Goal: Use online tool/utility: Utilize a website feature to perform a specific function

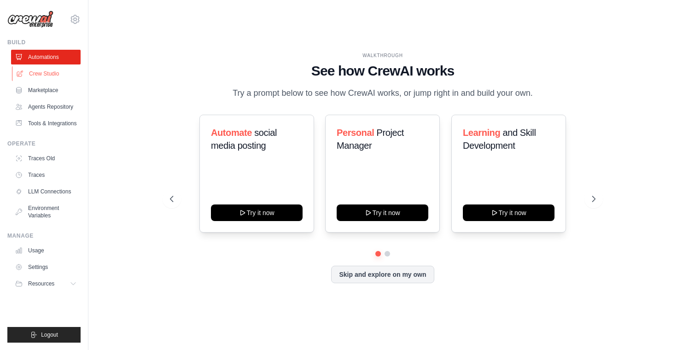
click at [46, 74] on link "Crew Studio" at bounding box center [47, 73] width 70 height 15
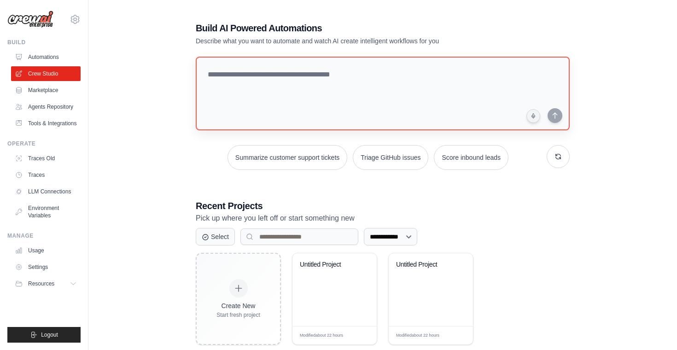
scroll to position [3, 0]
click at [324, 83] on textarea at bounding box center [382, 92] width 377 height 75
paste textarea "**********"
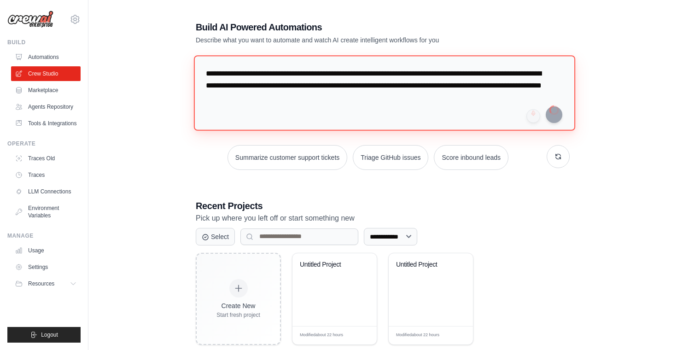
type textarea "**********"
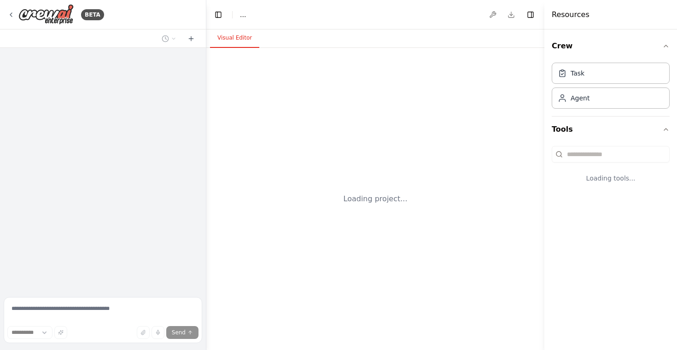
select select "****"
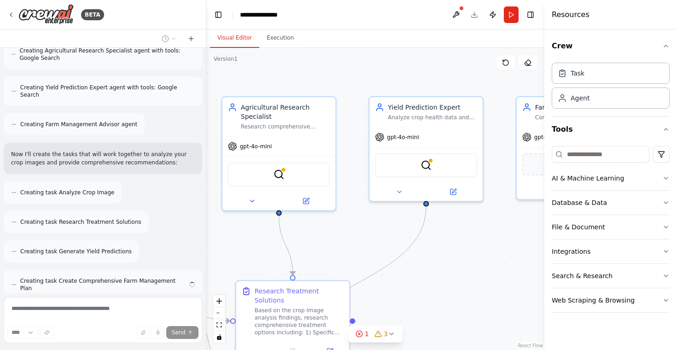
scroll to position [467, 0]
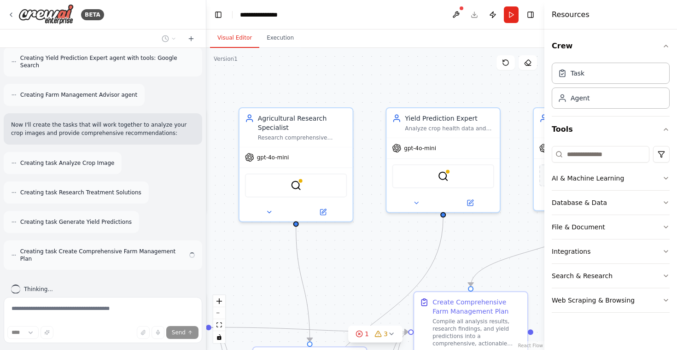
drag, startPoint x: 465, startPoint y: 71, endPoint x: 327, endPoint y: 111, distance: 144.2
click at [319, 99] on div ".deletable-edge-delete-btn { width: 20px; height: 20px; border: 0px solid #ffff…" at bounding box center [375, 199] width 338 height 302
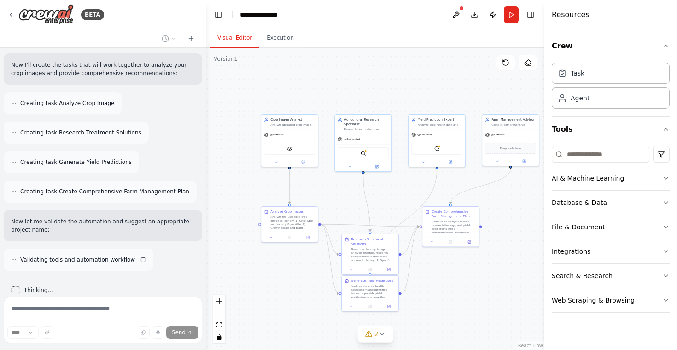
scroll to position [535, 0]
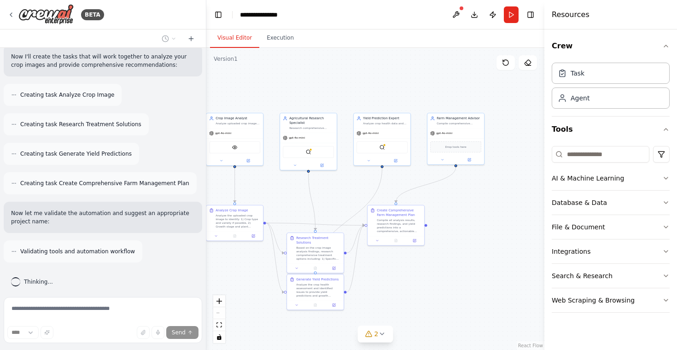
drag, startPoint x: 454, startPoint y: 176, endPoint x: 400, endPoint y: 175, distance: 54.3
click at [400, 175] on div ".deletable-edge-delete-btn { width: 20px; height: 20px; border: 0px solid #ffff…" at bounding box center [375, 199] width 338 height 302
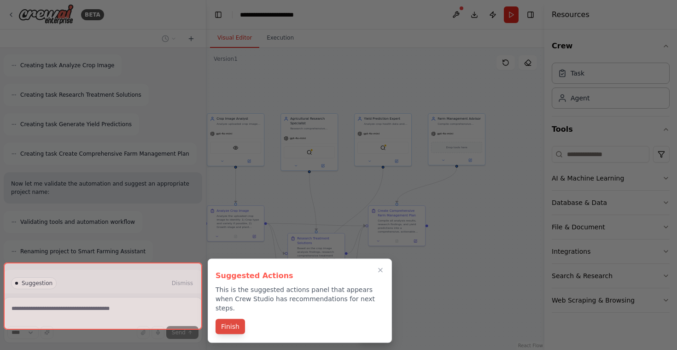
click at [232, 319] on button "Finish" at bounding box center [229, 326] width 29 height 15
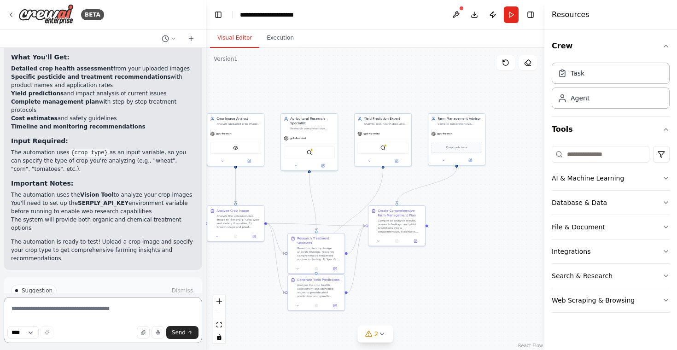
scroll to position [937, 0]
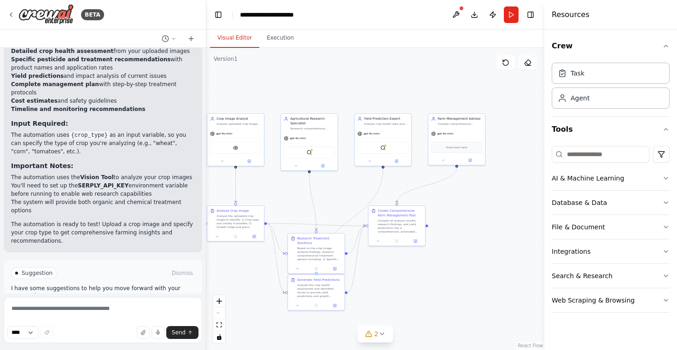
click at [108, 308] on span "Run Automation" at bounding box center [107, 311] width 45 height 7
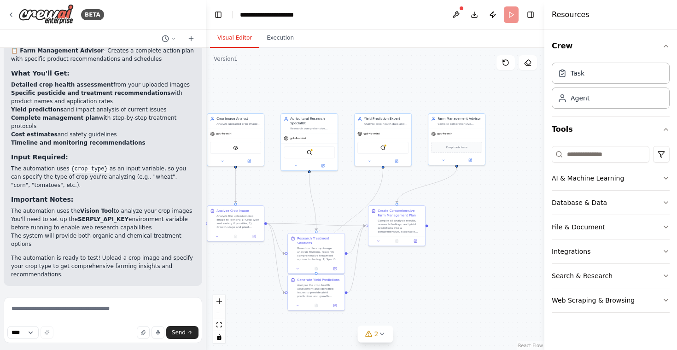
scroll to position [863, 0]
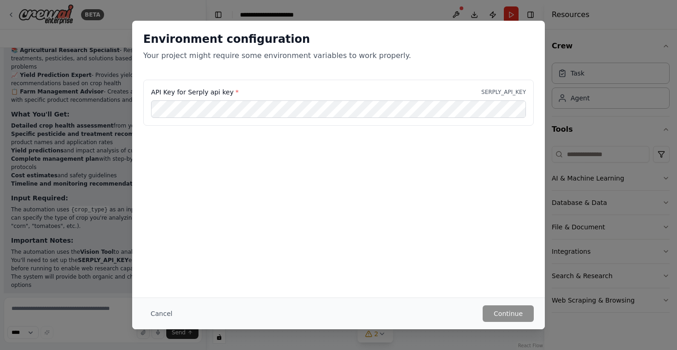
click at [276, 43] on h2 "Environment configuration" at bounding box center [338, 39] width 390 height 15
click at [160, 312] on button "Cancel" at bounding box center [161, 313] width 36 height 17
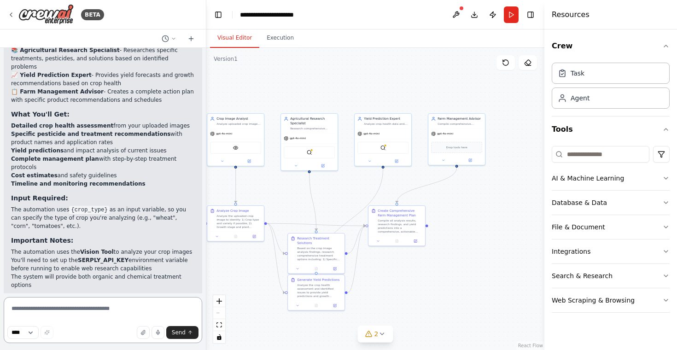
click at [89, 308] on textarea at bounding box center [103, 320] width 198 height 46
type textarea "*"
type textarea "**********"
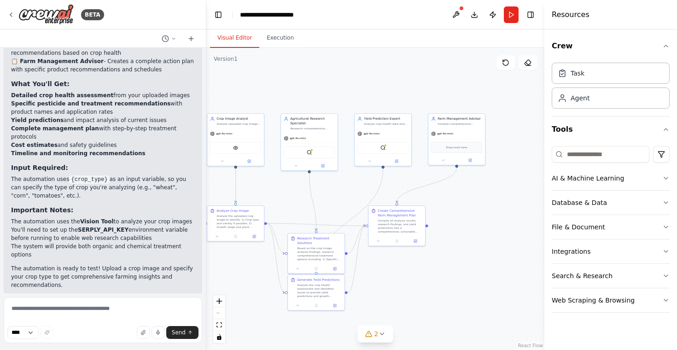
scroll to position [924, 0]
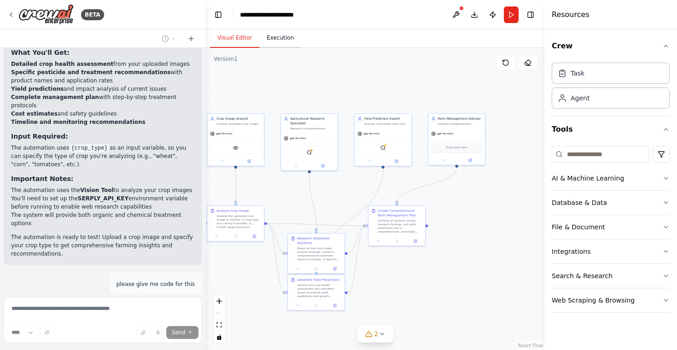
click at [281, 40] on button "Execution" at bounding box center [280, 38] width 42 height 19
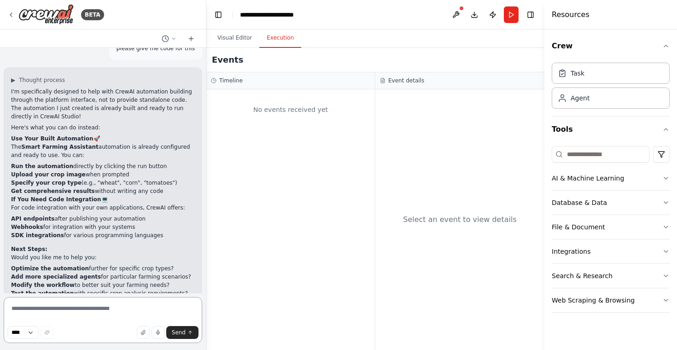
scroll to position [1168, 0]
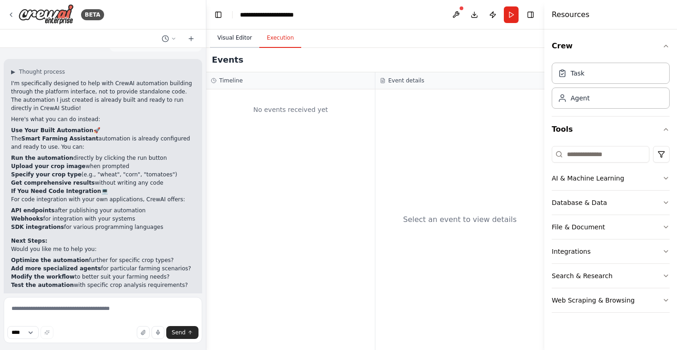
click at [232, 38] on button "Visual Editor" at bounding box center [234, 38] width 49 height 19
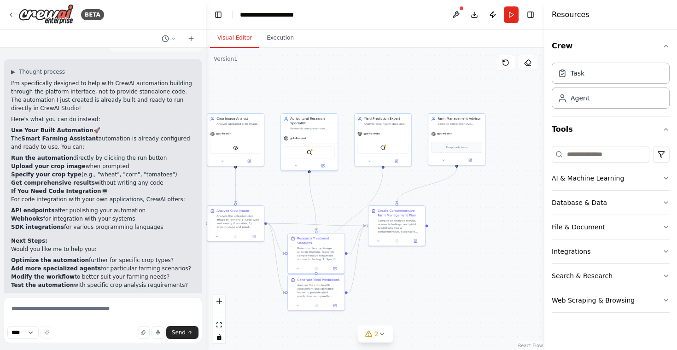
click at [502, 11] on header "**********" at bounding box center [375, 14] width 338 height 29
click at [517, 9] on button "Run" at bounding box center [511, 14] width 15 height 17
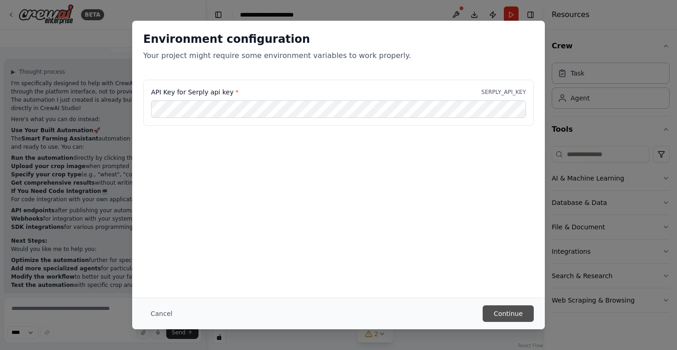
click at [506, 311] on button "Continue" at bounding box center [507, 313] width 51 height 17
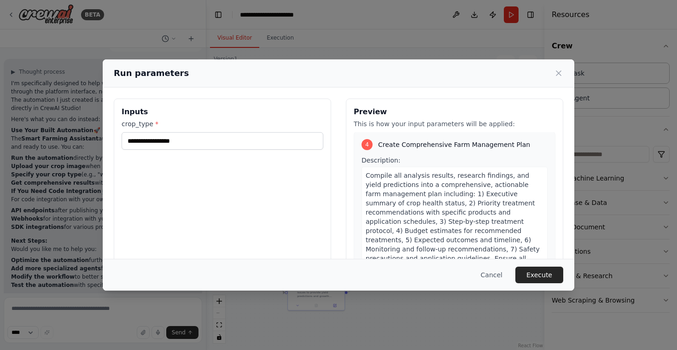
scroll to position [69, 0]
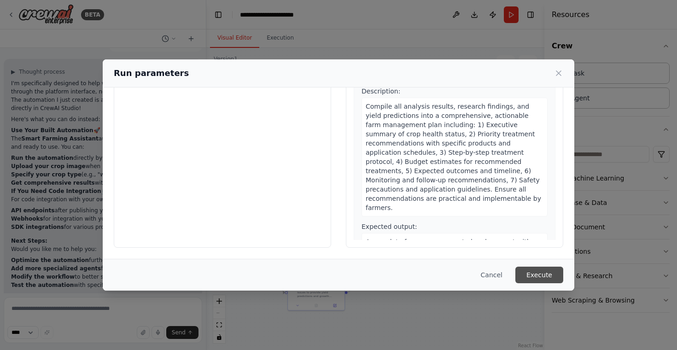
click at [545, 278] on button "Execute" at bounding box center [539, 275] width 48 height 17
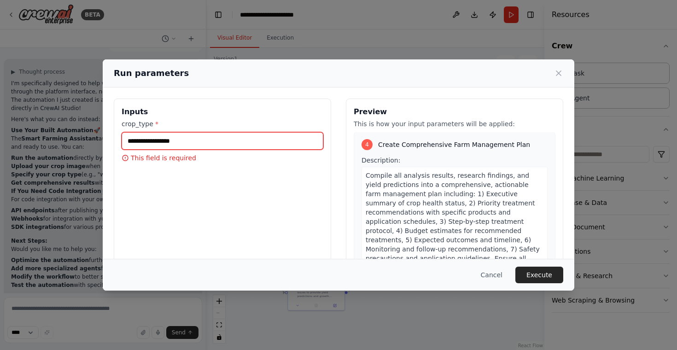
click at [201, 144] on input "crop_type *" at bounding box center [223, 140] width 202 height 17
paste input "**********"
type input "**********"
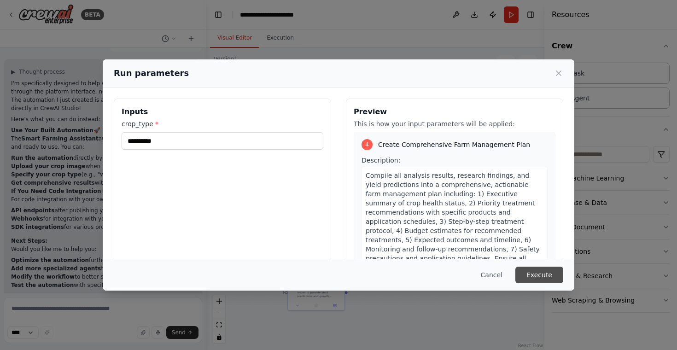
click at [549, 276] on button "Execute" at bounding box center [539, 275] width 48 height 17
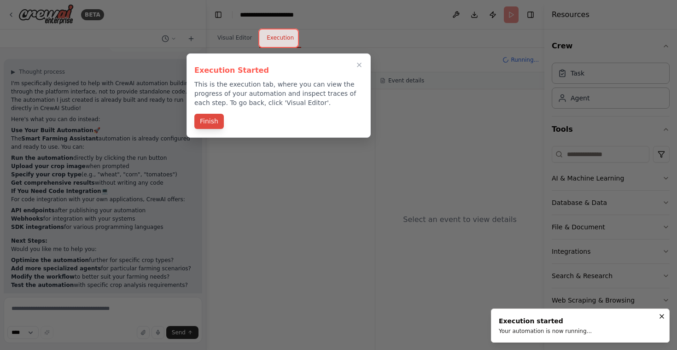
click at [212, 122] on button "Finish" at bounding box center [208, 121] width 29 height 15
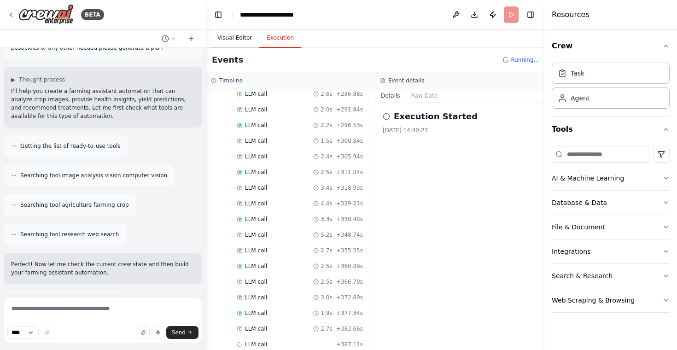
scroll to position [1507, 0]
click at [225, 40] on button "Visual Editor" at bounding box center [234, 38] width 49 height 19
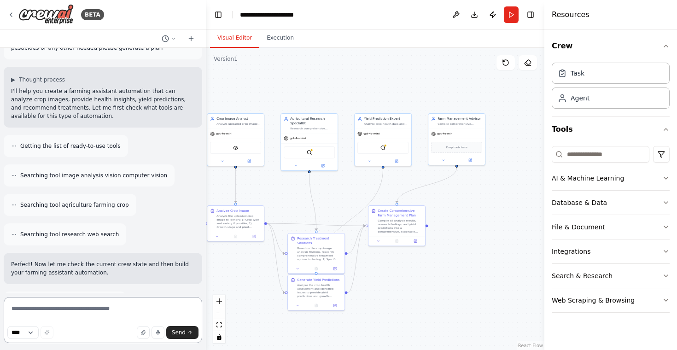
click at [23, 310] on textarea at bounding box center [103, 320] width 198 height 46
type textarea "**********"
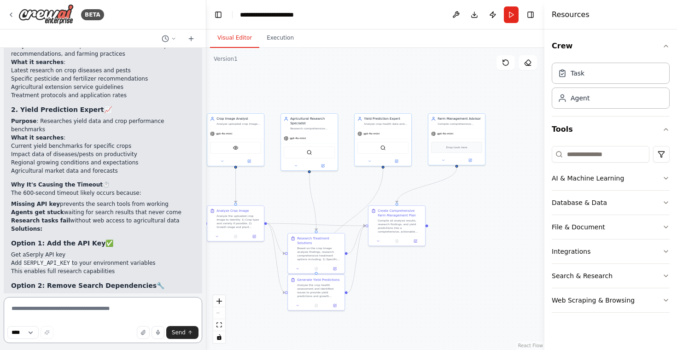
scroll to position [1653, 0]
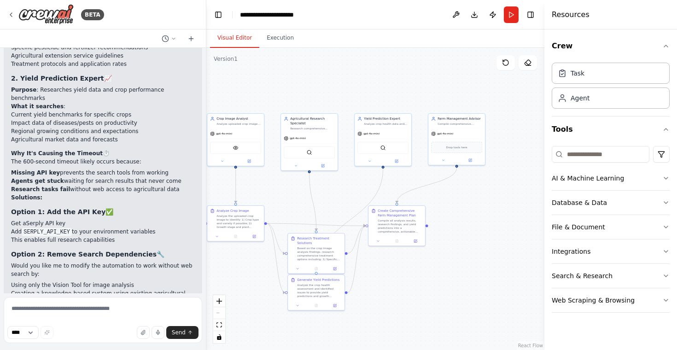
click at [63, 261] on p "Would you like me to modify the automation to work without web search by:" at bounding box center [103, 269] width 184 height 17
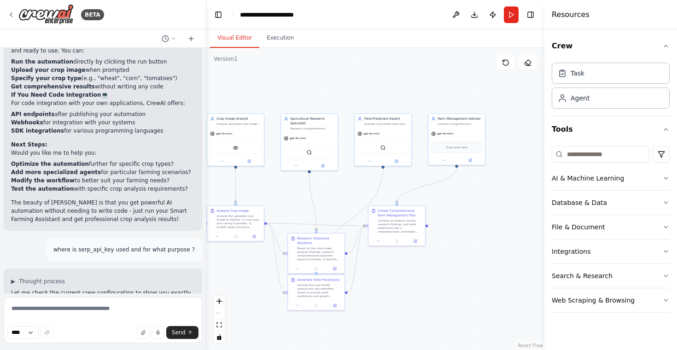
scroll to position [1262, 0]
